Goal: Navigation & Orientation: Find specific page/section

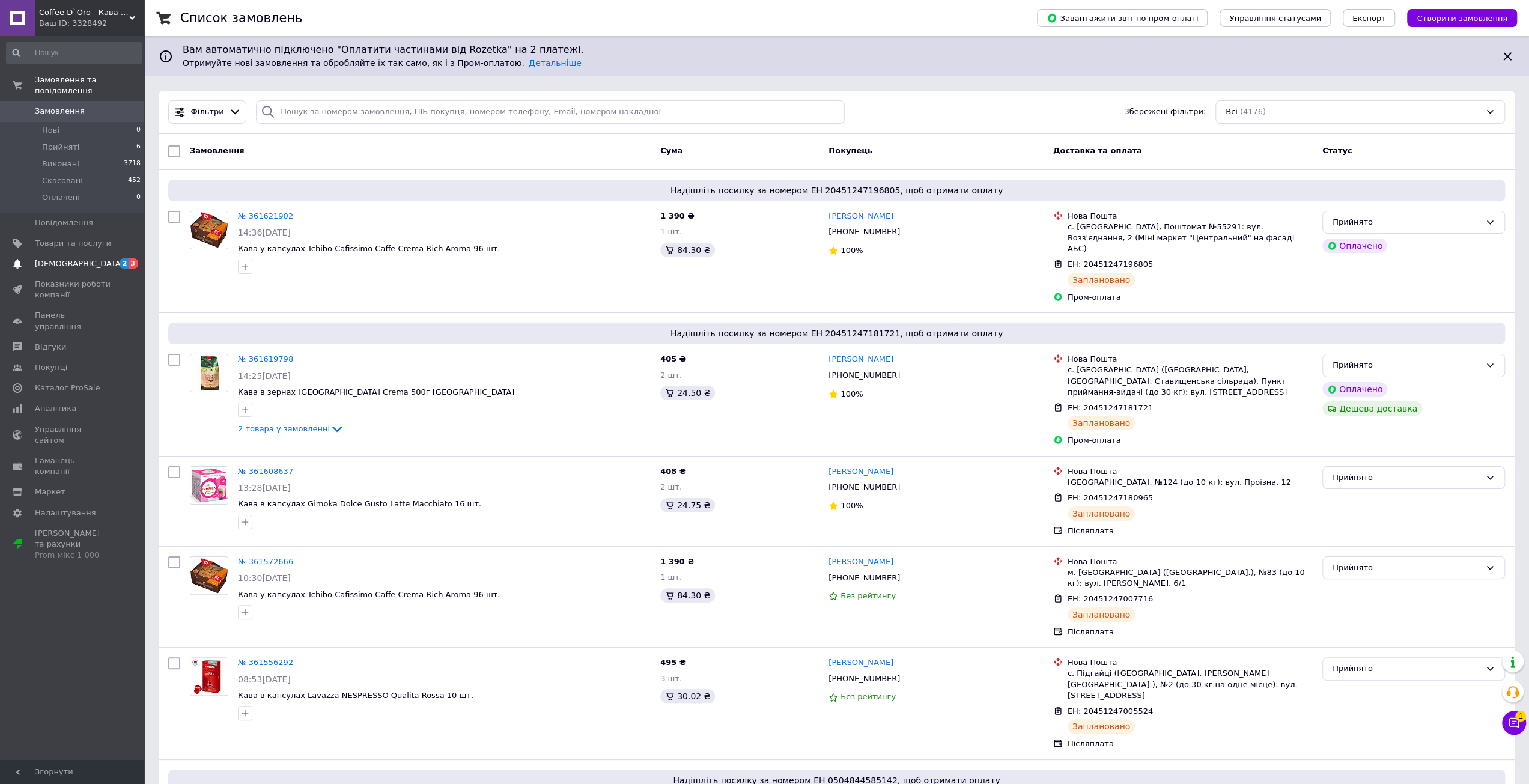
click at [73, 258] on span "[DEMOGRAPHIC_DATA]" at bounding box center [79, 264] width 89 height 11
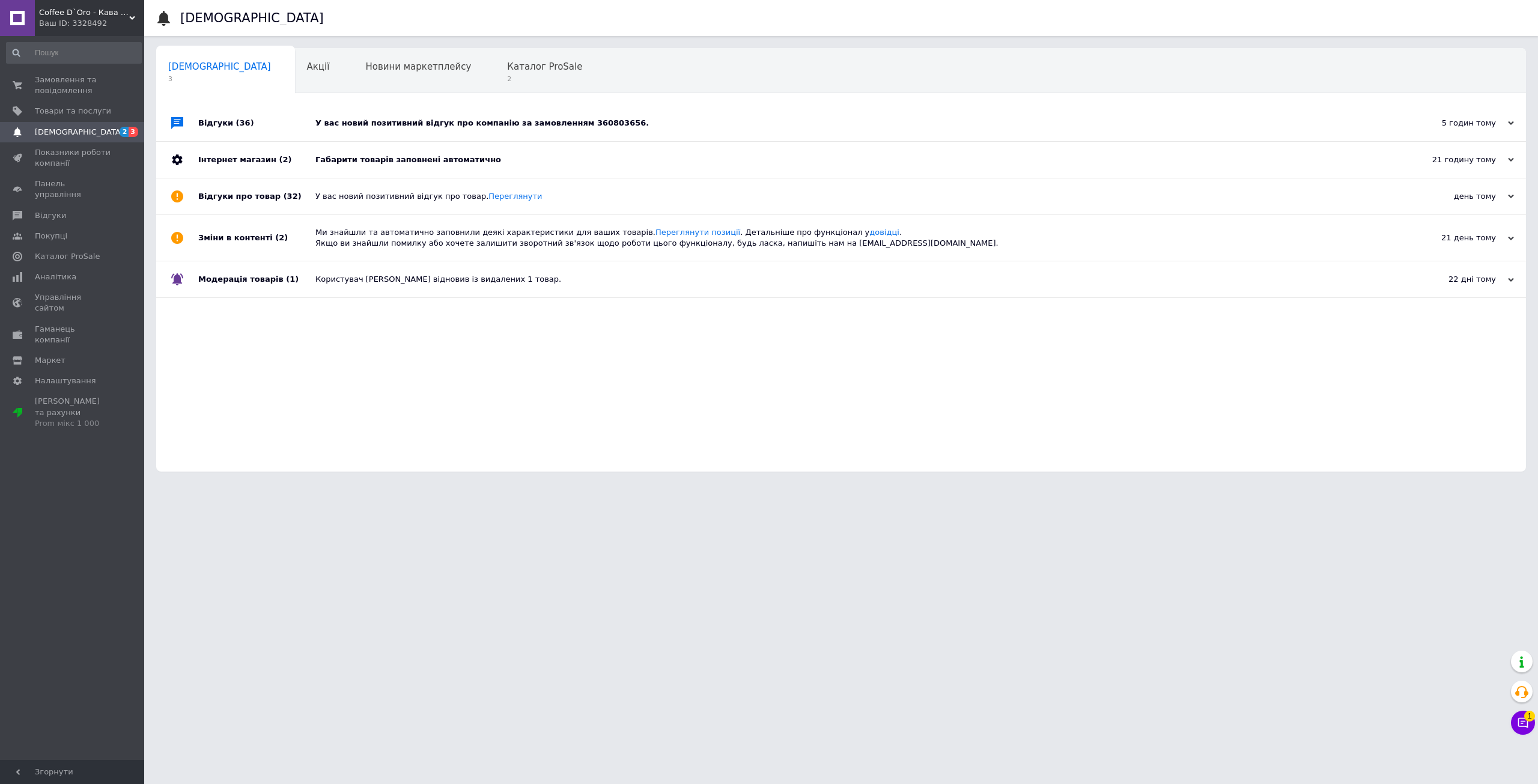
click at [390, 164] on div "Габарити товарів заповнені автоматично" at bounding box center [854, 160] width 1078 height 11
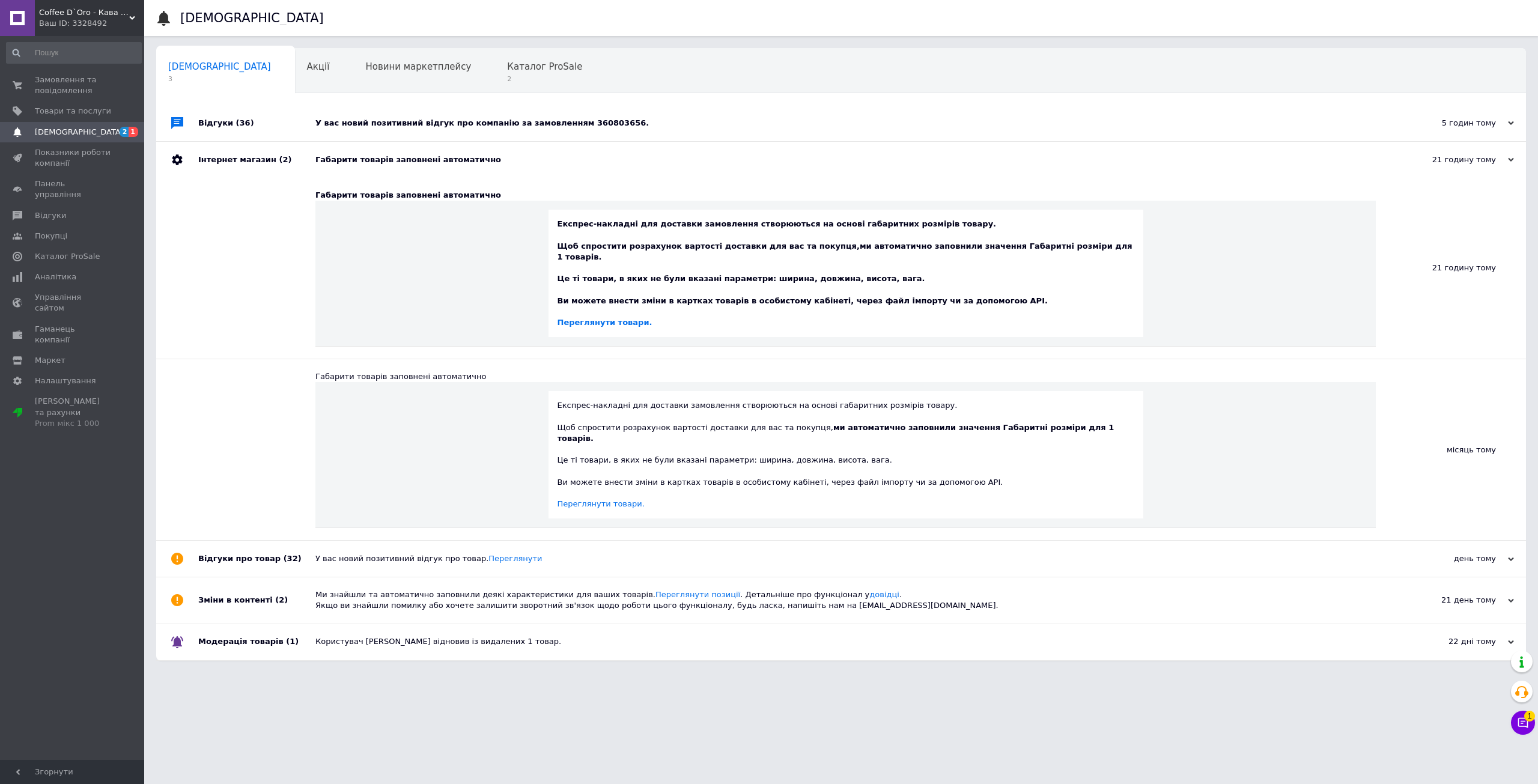
click at [387, 164] on div "Габарити товарів заповнені автоматично" at bounding box center [854, 160] width 1078 height 11
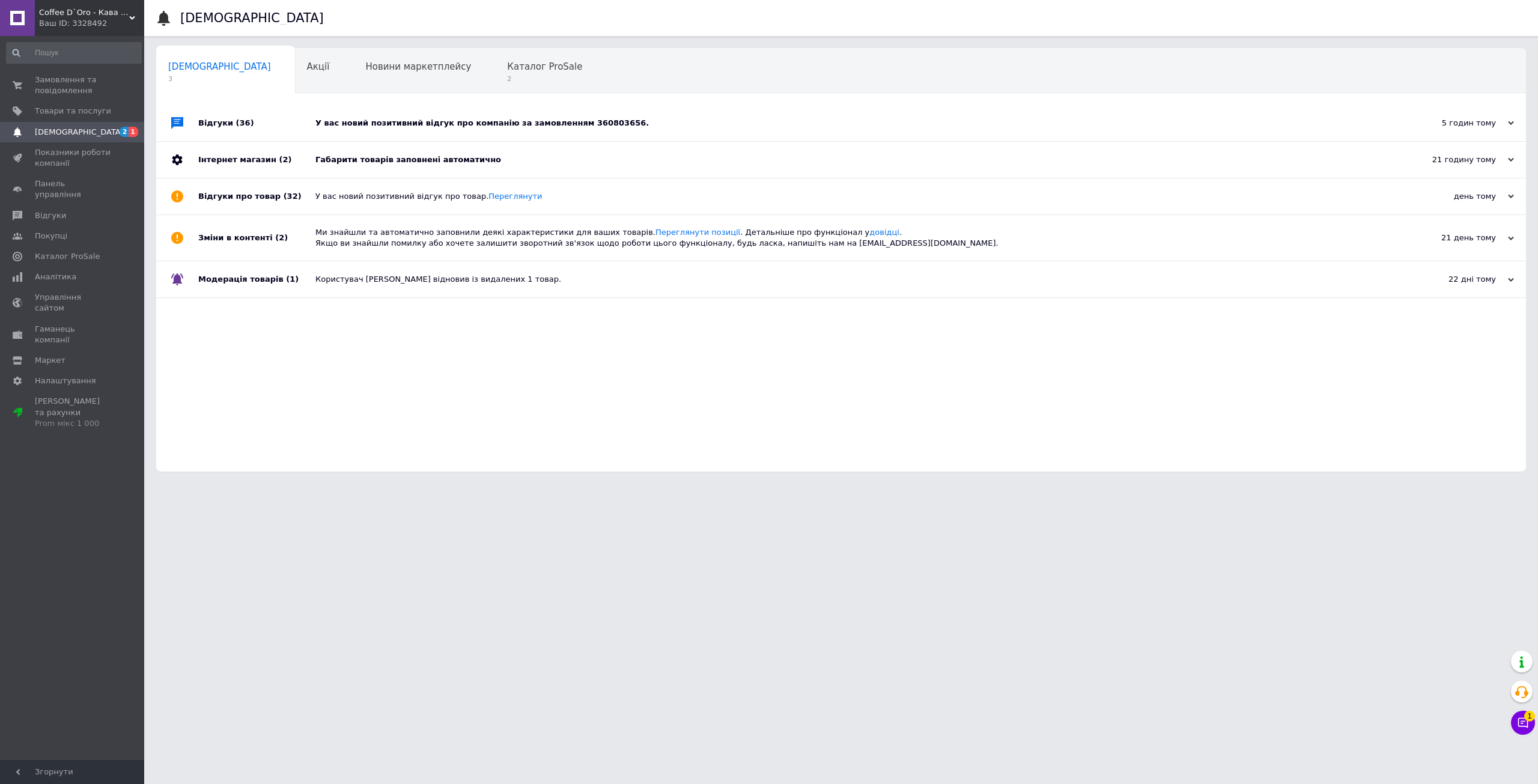
click at [390, 122] on div "У вас новий позитивний відгук про компанію за замовленням 360803656." at bounding box center [854, 124] width 1078 height 11
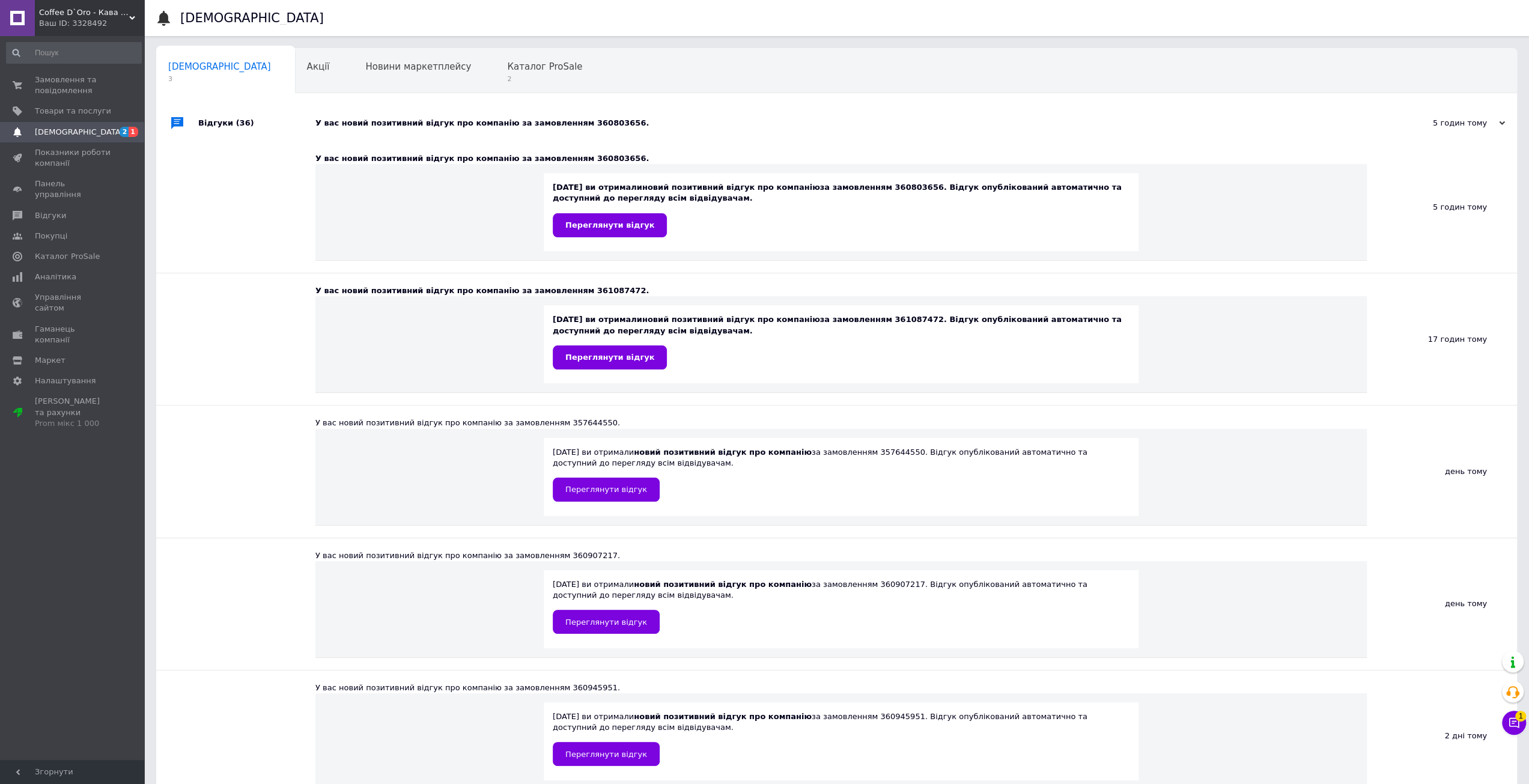
click at [387, 122] on div "У вас новий позитивний відгук про компанію за замовленням 360803656." at bounding box center [849, 124] width 1069 height 11
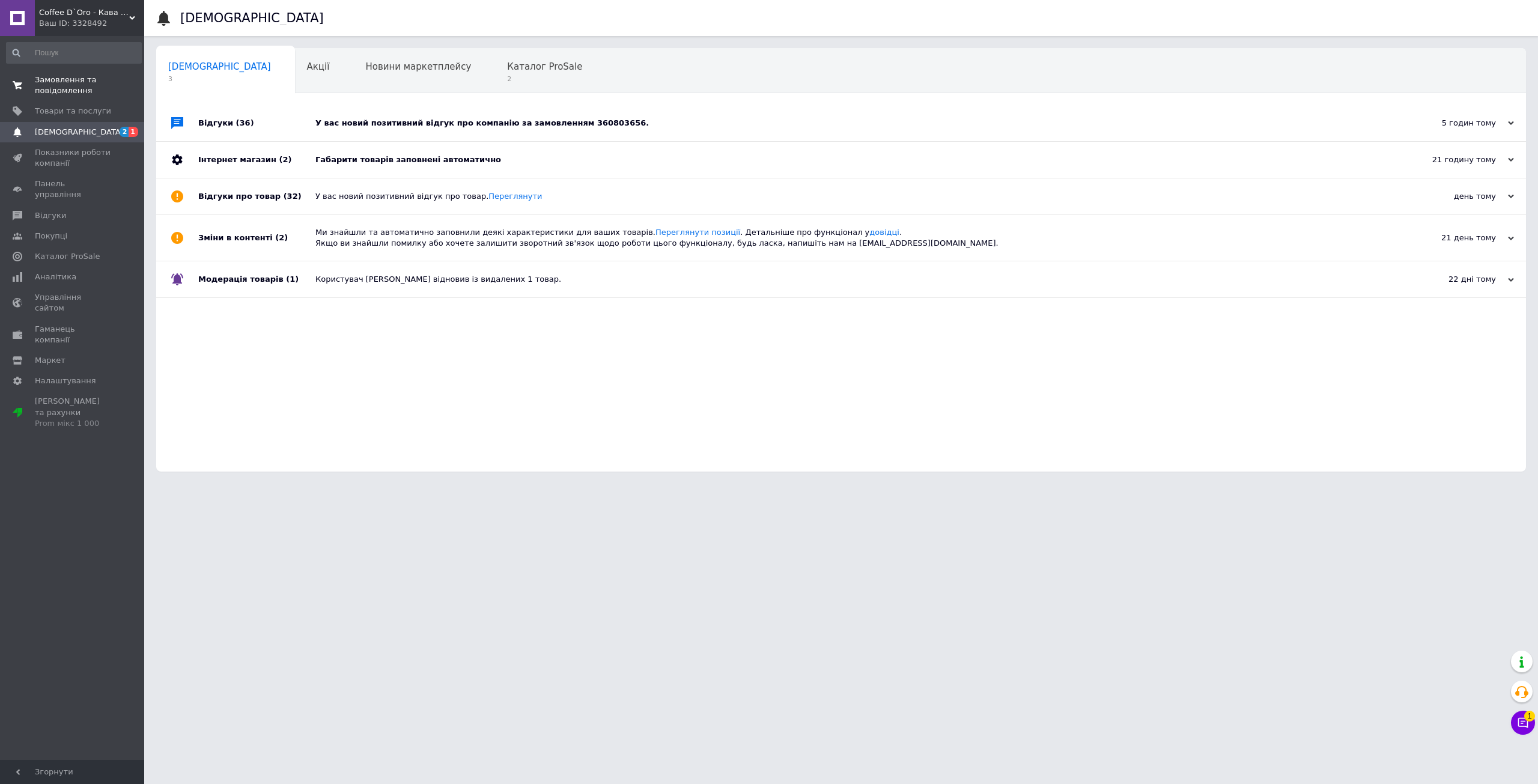
click at [97, 83] on span "Замовлення та повідомлення" at bounding box center [72, 85] width 76 height 22
